Goal: Transaction & Acquisition: Purchase product/service

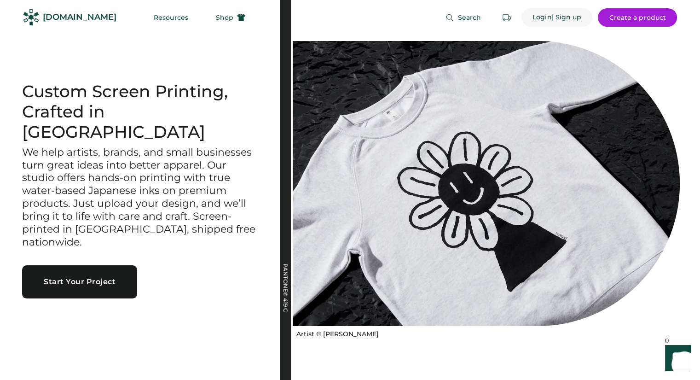
click at [550, 14] on div "Login" at bounding box center [542, 17] width 19 height 9
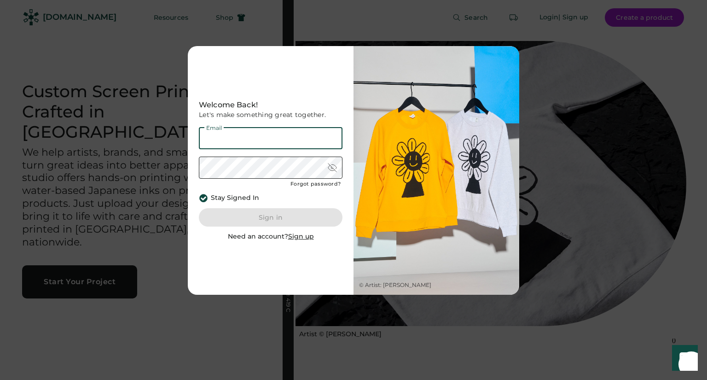
click at [288, 144] on input "email" at bounding box center [271, 138] width 144 height 22
type input "**********"
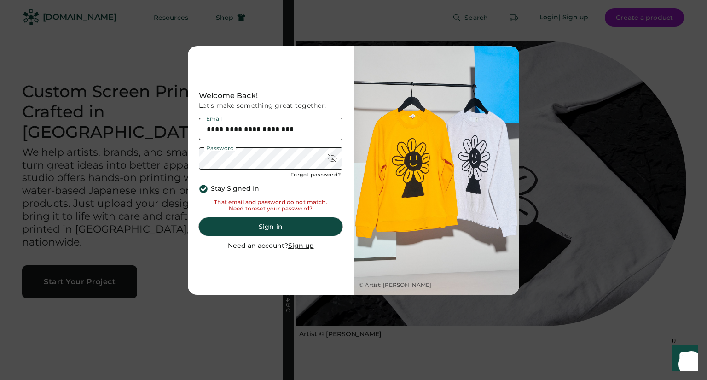
click at [282, 221] on button "Sign in" at bounding box center [271, 226] width 144 height 18
click at [334, 156] on div at bounding box center [332, 158] width 9 height 9
click at [302, 223] on button "Sign in" at bounding box center [271, 226] width 144 height 18
click at [273, 227] on button "Sign in" at bounding box center [271, 226] width 144 height 18
click at [277, 223] on button "Sign in" at bounding box center [271, 226] width 144 height 18
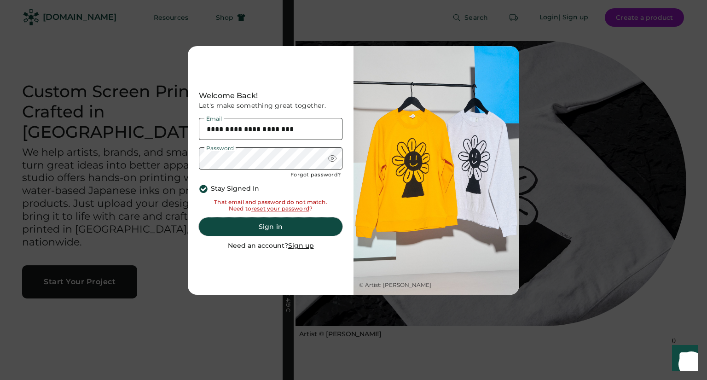
click at [272, 228] on button "Sign in" at bounding box center [271, 226] width 144 height 18
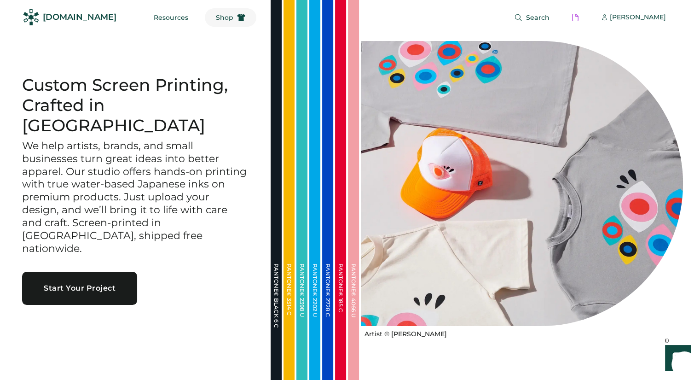
click at [206, 12] on button "Shop" at bounding box center [231, 17] width 52 height 18
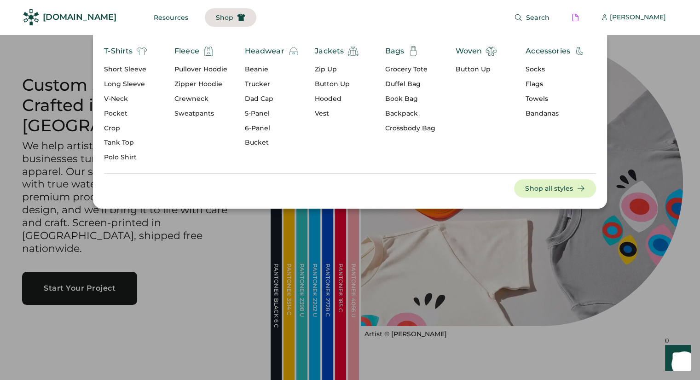
click at [134, 69] on div "Short Sleeve" at bounding box center [125, 69] width 43 height 9
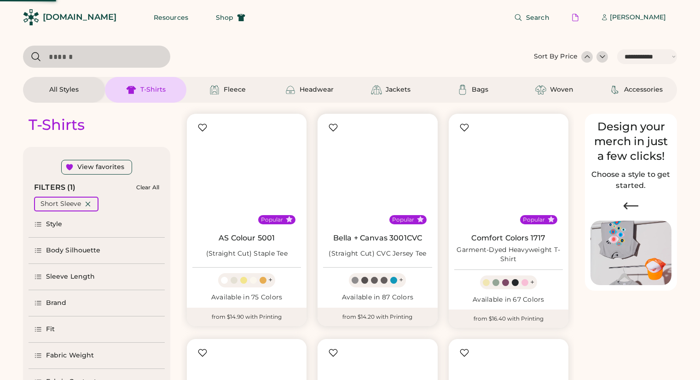
select select "*****"
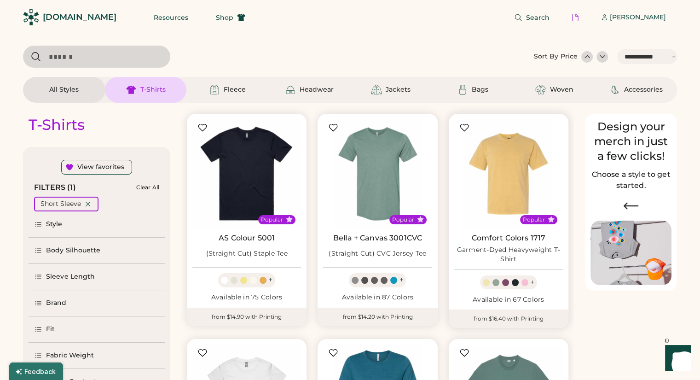
drag, startPoint x: 503, startPoint y: 292, endPoint x: 476, endPoint y: 243, distance: 55.6
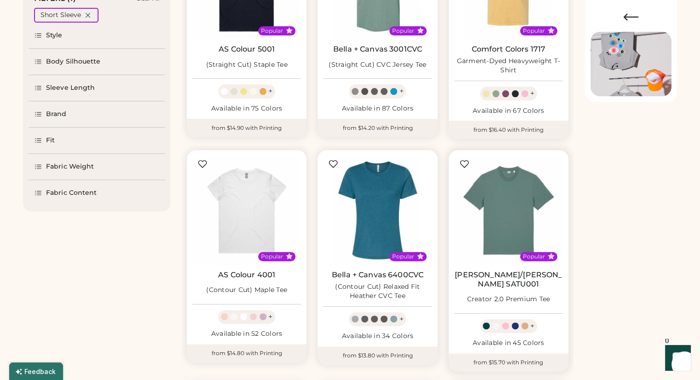
scroll to position [188, 0]
click at [83, 65] on div "Body Silhouette" at bounding box center [73, 62] width 55 height 9
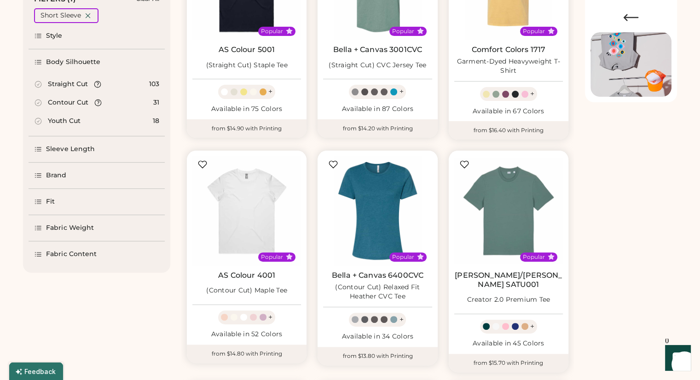
click at [46, 104] on div "Contour Cut" at bounding box center [68, 102] width 68 height 9
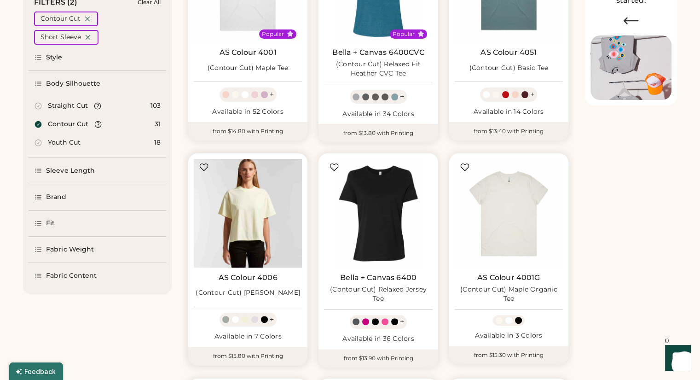
scroll to position [197, 0]
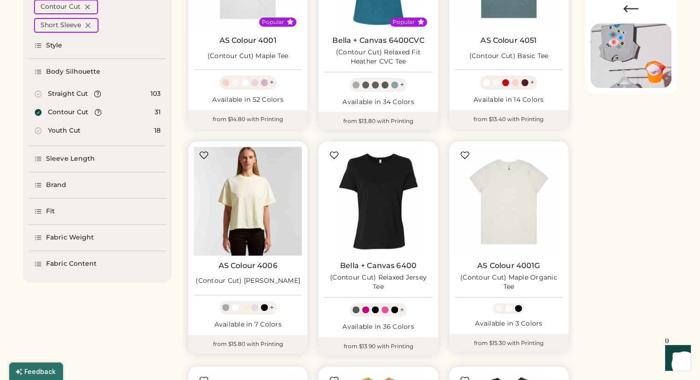
drag, startPoint x: 233, startPoint y: 225, endPoint x: 219, endPoint y: 264, distance: 41.4
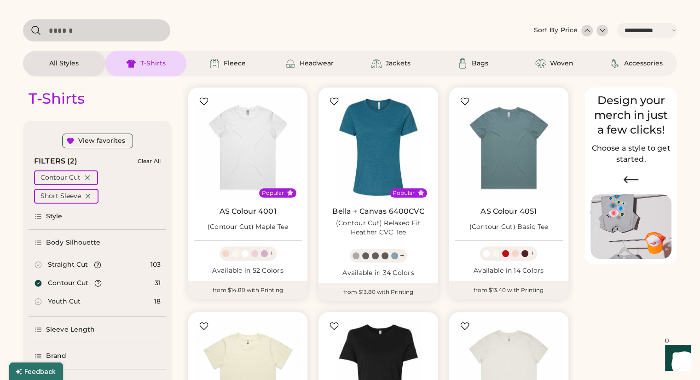
scroll to position [0, 0]
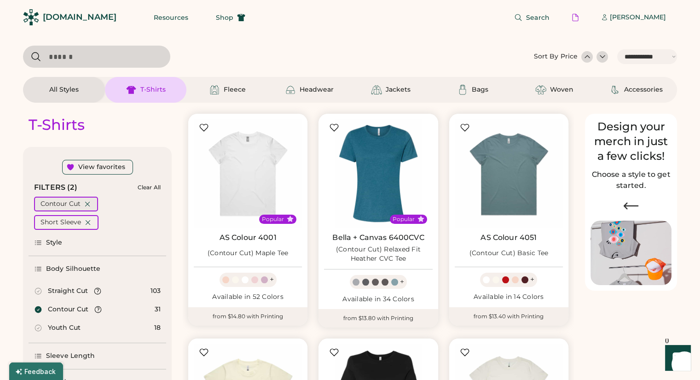
click at [88, 202] on icon at bounding box center [87, 204] width 8 height 8
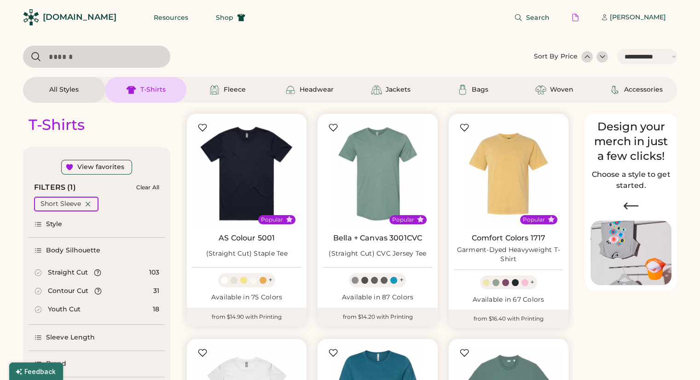
scroll to position [75, 0]
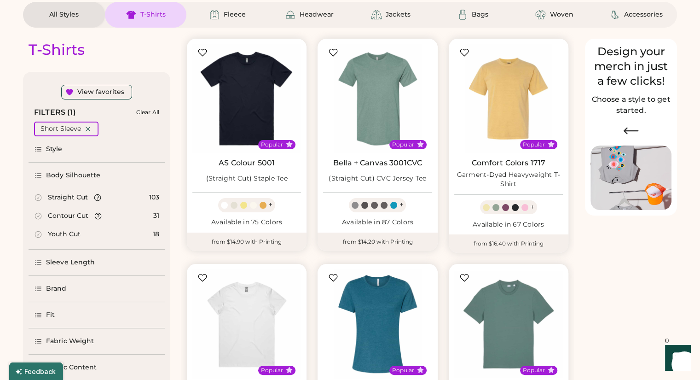
click at [62, 186] on div "Body Silhouette" at bounding box center [97, 176] width 136 height 26
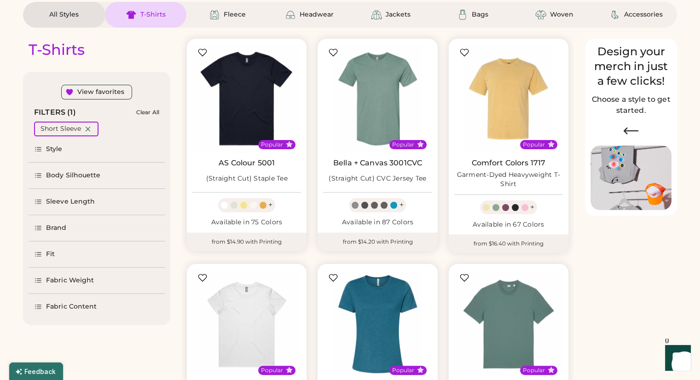
click at [68, 179] on div "Body Silhouette" at bounding box center [73, 175] width 55 height 9
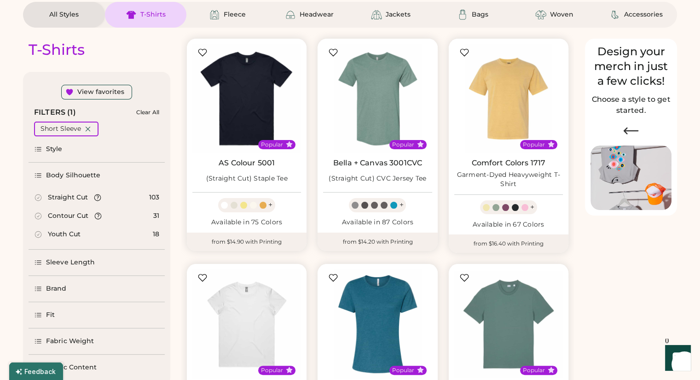
click at [65, 153] on div "Style" at bounding box center [97, 149] width 136 height 26
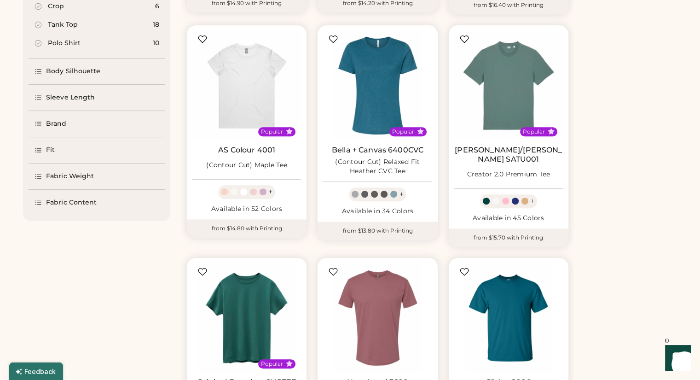
scroll to position [267, 0]
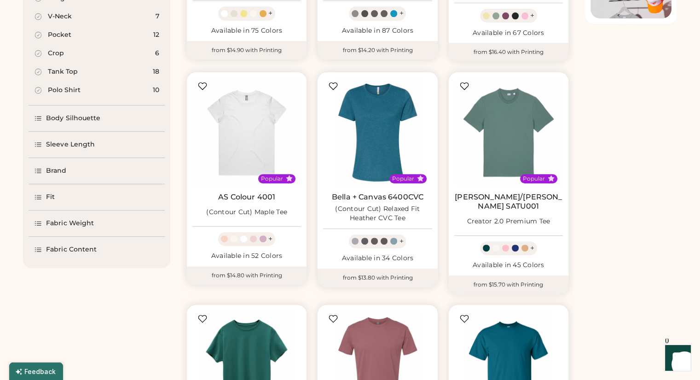
click at [63, 198] on div "Fit" at bounding box center [97, 197] width 136 height 26
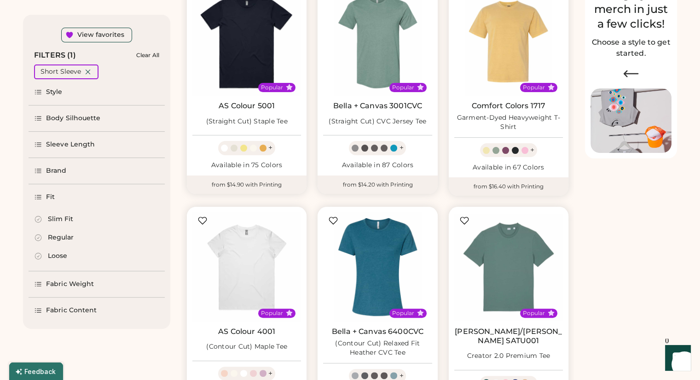
click at [55, 256] on div "Loose" at bounding box center [57, 255] width 19 height 9
select select "*"
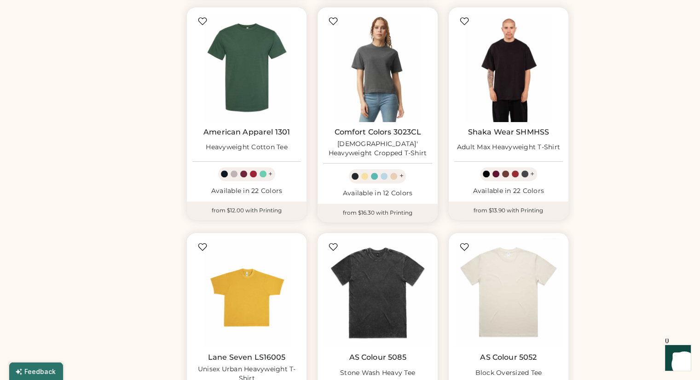
scroll to position [556, 0]
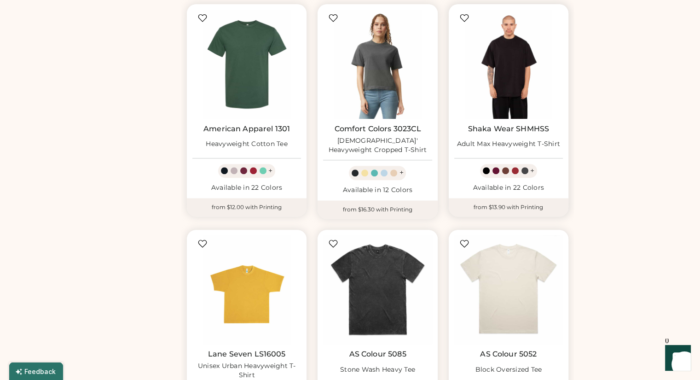
drag, startPoint x: 501, startPoint y: 143, endPoint x: 650, endPoint y: 113, distance: 152.1
click at [650, 113] on div "T-Shirts View favorites FILTERS (2) Clear All Short Sleeve Loose Style Short Sl…" at bounding box center [350, 13] width 654 height 932
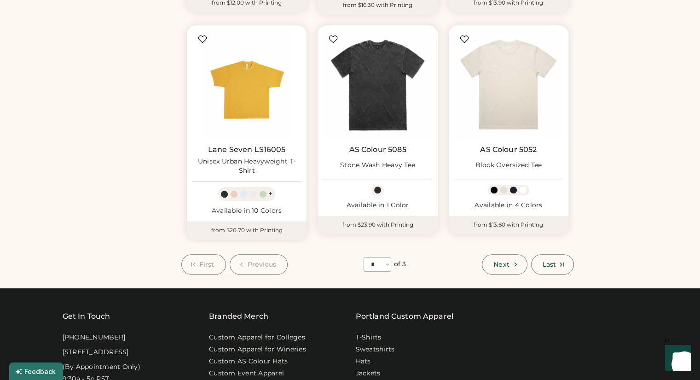
scroll to position [763, 0]
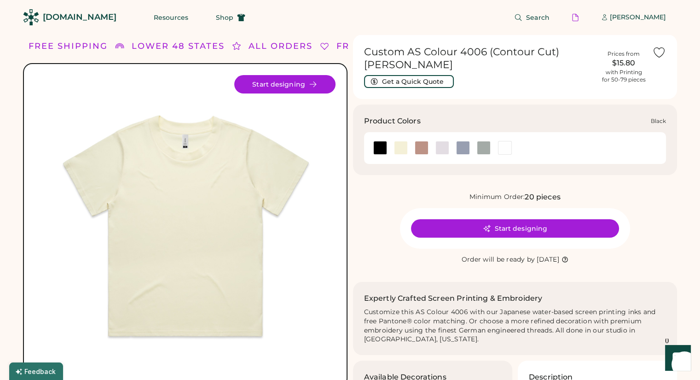
click at [379, 146] on div at bounding box center [380, 148] width 14 height 14
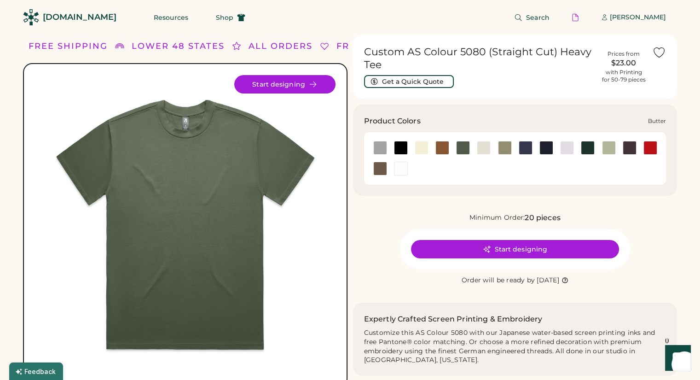
click at [420, 145] on div at bounding box center [422, 148] width 14 height 14
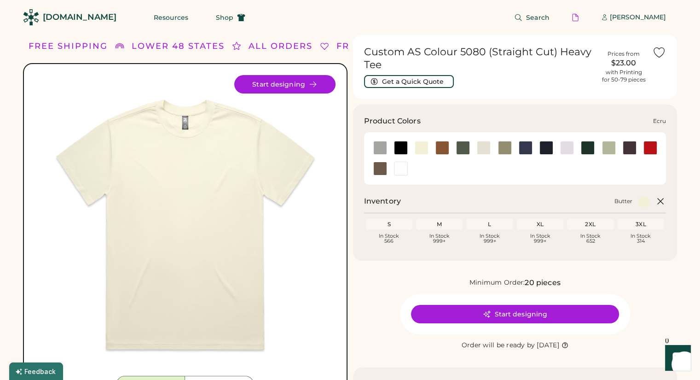
click at [483, 151] on div at bounding box center [484, 148] width 14 height 14
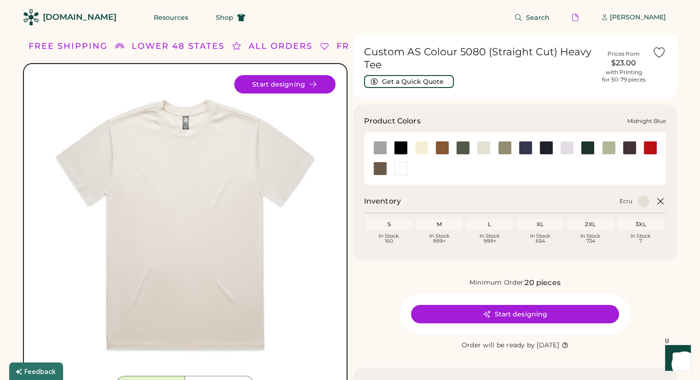
click at [525, 150] on div at bounding box center [526, 148] width 14 height 14
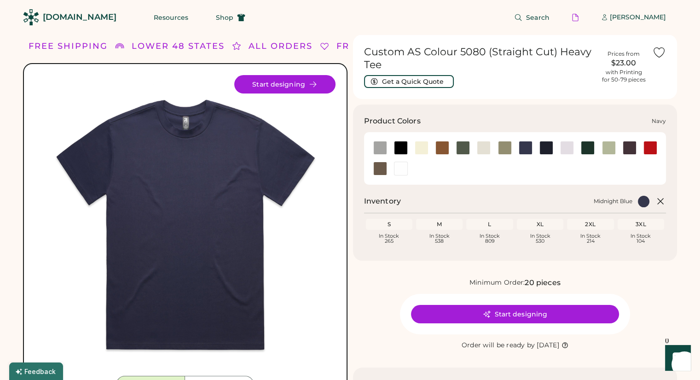
click at [543, 150] on div at bounding box center [547, 148] width 14 height 14
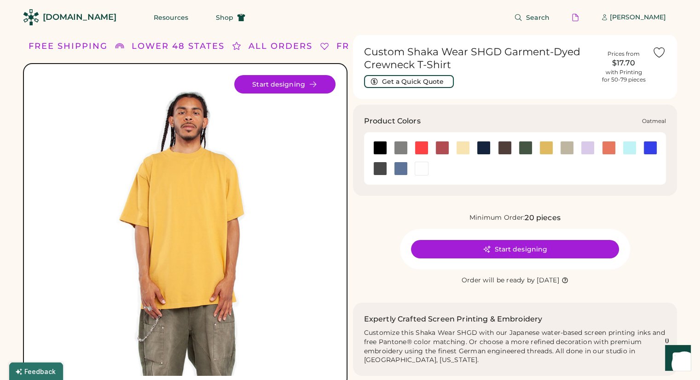
click at [573, 149] on div at bounding box center [567, 148] width 14 height 14
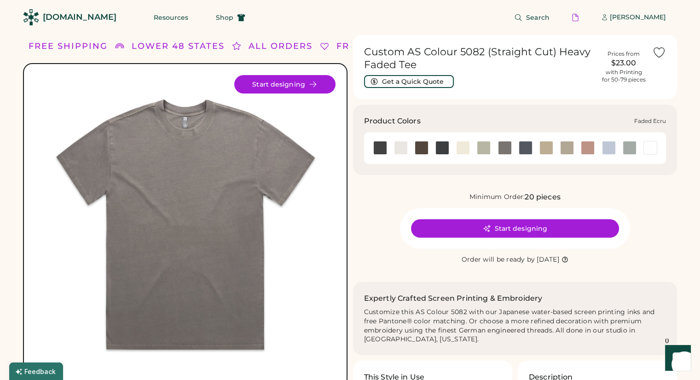
click at [463, 148] on div at bounding box center [463, 148] width 14 height 14
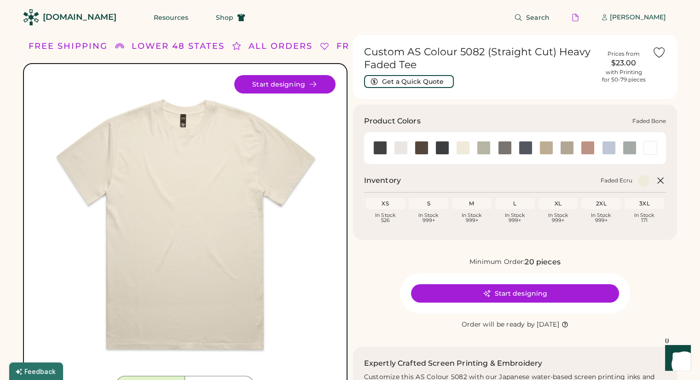
click at [403, 153] on div at bounding box center [401, 148] width 14 height 14
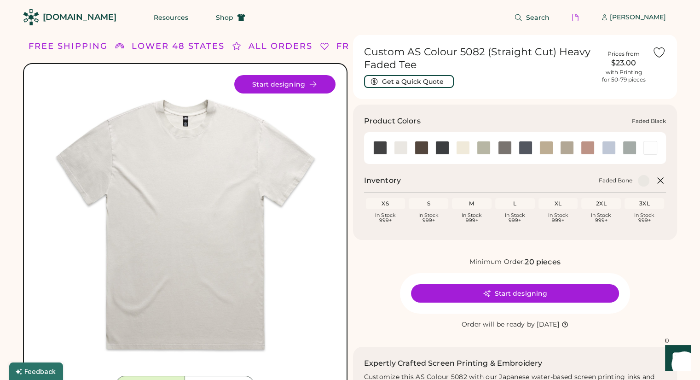
click at [385, 149] on div at bounding box center [380, 148] width 14 height 14
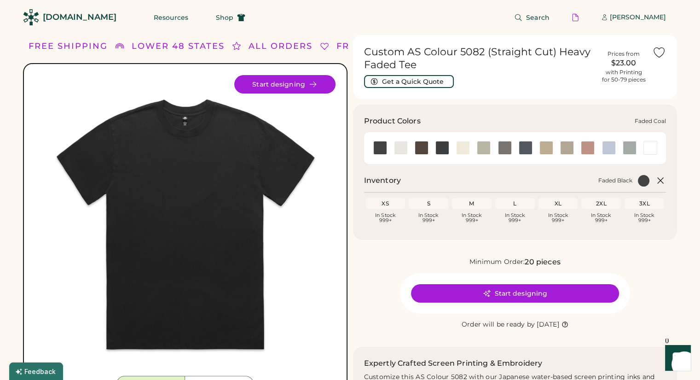
click at [446, 151] on div at bounding box center [443, 148] width 14 height 14
click at [383, 147] on div at bounding box center [380, 148] width 14 height 14
click at [443, 152] on div at bounding box center [443, 148] width 14 height 14
click at [420, 148] on div at bounding box center [422, 148] width 14 height 14
